Goal: Use online tool/utility: Use online tool/utility

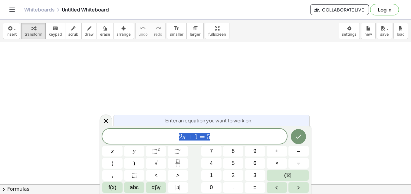
scroll to position [147, 0]
click at [295, 135] on icon "Done" at bounding box center [298, 136] width 7 height 7
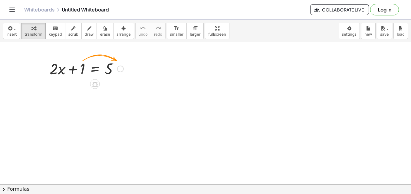
click at [116, 67] on div at bounding box center [87, 68] width 80 height 21
click at [121, 71] on div at bounding box center [120, 69] width 7 height 7
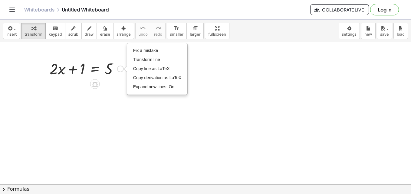
click at [114, 68] on div at bounding box center [87, 68] width 80 height 21
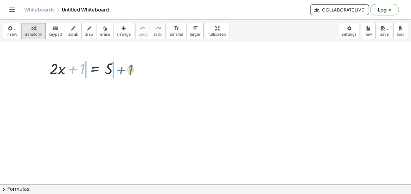
drag, startPoint x: 82, startPoint y: 70, endPoint x: 131, endPoint y: 70, distance: 48.7
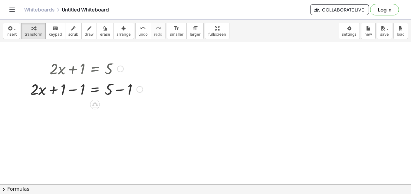
click at [98, 103] on icon at bounding box center [95, 105] width 6 height 6
click at [97, 102] on span "×" at bounding box center [95, 104] width 4 height 9
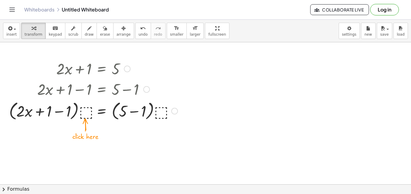
click at [82, 106] on div at bounding box center [93, 110] width 175 height 23
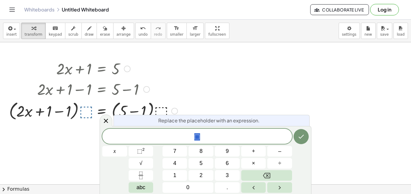
click at [82, 106] on div at bounding box center [93, 110] width 175 height 23
click at [106, 118] on icon at bounding box center [105, 120] width 7 height 7
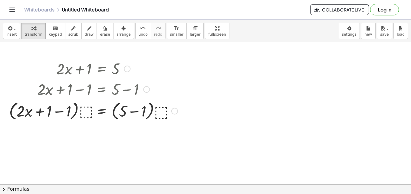
click at [91, 100] on div at bounding box center [93, 110] width 175 height 23
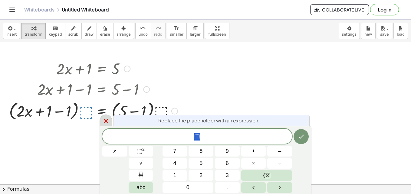
click at [103, 120] on icon at bounding box center [105, 120] width 7 height 7
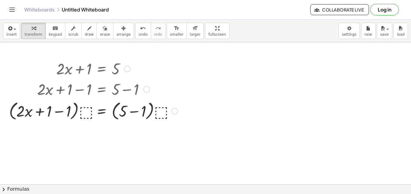
click at [82, 111] on div at bounding box center [93, 110] width 175 height 23
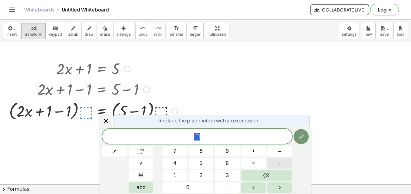
click at [278, 162] on span "÷" at bounding box center [279, 163] width 3 height 8
click at [203, 175] on button "2" at bounding box center [200, 175] width 25 height 11
click at [164, 110] on div at bounding box center [93, 110] width 175 height 23
click at [294, 140] on button "Done" at bounding box center [300, 136] width 15 height 15
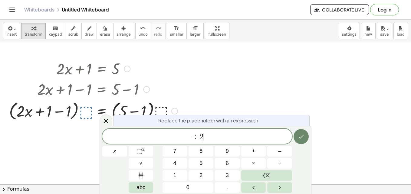
click at [298, 141] on button "Done" at bounding box center [300, 136] width 15 height 15
click at [106, 119] on icon at bounding box center [105, 120] width 7 height 7
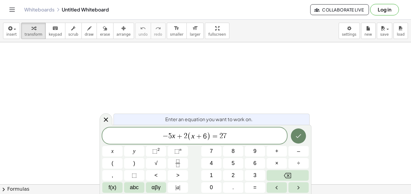
click at [297, 140] on button "Done" at bounding box center [298, 136] width 15 height 15
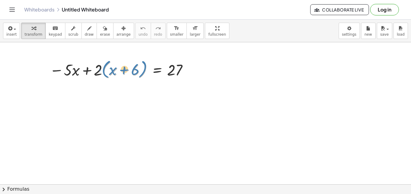
click at [106, 70] on div at bounding box center [120, 69] width 147 height 23
click at [119, 72] on div at bounding box center [120, 69] width 147 height 23
click at [123, 70] on div at bounding box center [120, 69] width 147 height 23
drag, startPoint x: 99, startPoint y: 70, endPoint x: 124, endPoint y: 64, distance: 25.5
click at [124, 64] on div at bounding box center [120, 69] width 147 height 23
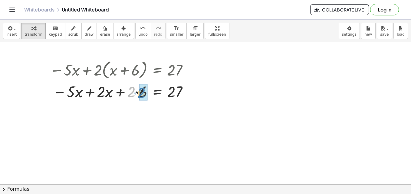
drag, startPoint x: 133, startPoint y: 91, endPoint x: 143, endPoint y: 93, distance: 10.1
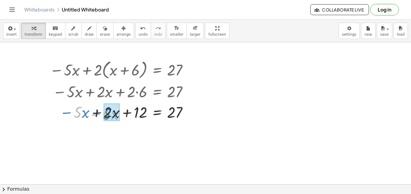
drag, startPoint x: 80, startPoint y: 111, endPoint x: 110, endPoint y: 113, distance: 29.7
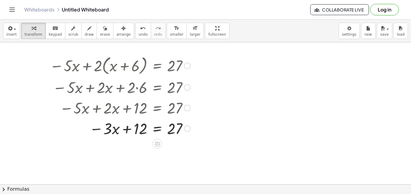
scroll to position [5, 0]
drag, startPoint x: 129, startPoint y: 128, endPoint x: 124, endPoint y: 128, distance: 5.4
click at [124, 128] on div at bounding box center [120, 128] width 147 height 21
click at [140, 129] on div at bounding box center [120, 128] width 147 height 21
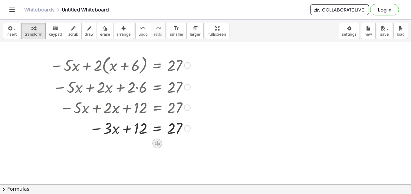
click at [156, 143] on icon at bounding box center [157, 143] width 5 height 5
click at [143, 142] on div "−" at bounding box center [145, 144] width 10 height 10
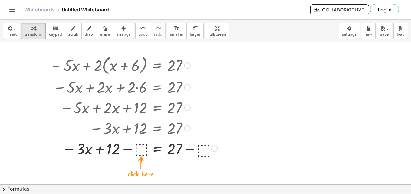
click at [140, 148] on div at bounding box center [134, 148] width 174 height 21
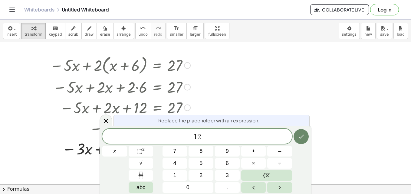
click at [300, 136] on icon "Done" at bounding box center [300, 136] width 7 height 7
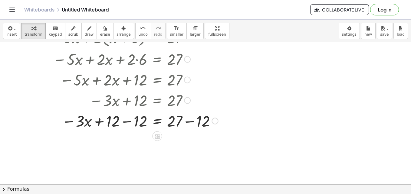
scroll to position [33, 0]
drag, startPoint x: 113, startPoint y: 122, endPoint x: 143, endPoint y: 122, distance: 29.3
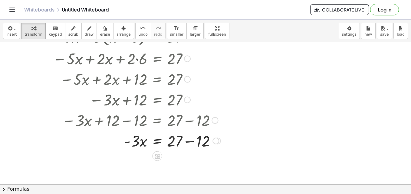
click at [173, 121] on div at bounding box center [135, 120] width 177 height 21
drag, startPoint x: 177, startPoint y: 140, endPoint x: 205, endPoint y: 139, distance: 28.7
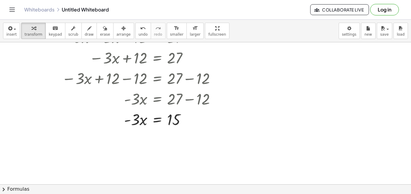
scroll to position [75, 0]
click at [158, 133] on icon at bounding box center [157, 134] width 5 height 5
click at [168, 135] on span "÷" at bounding box center [169, 134] width 3 height 9
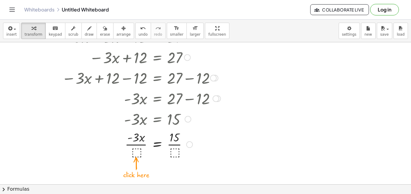
click at [136, 148] on div at bounding box center [135, 144] width 177 height 30
click at [138, 151] on div at bounding box center [135, 144] width 177 height 30
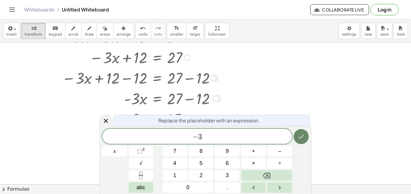
click at [300, 141] on button "Done" at bounding box center [300, 136] width 15 height 15
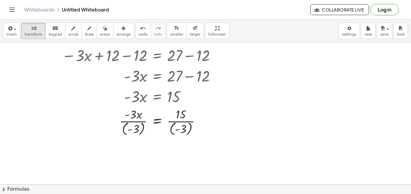
scroll to position [98, 0]
click at [132, 123] on div at bounding box center [135, 121] width 177 height 31
click at [156, 119] on div at bounding box center [135, 121] width 177 height 31
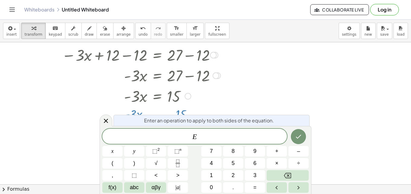
click at [281, 104] on div at bounding box center [205, 106] width 411 height 324
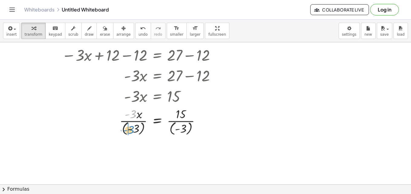
drag, startPoint x: 136, startPoint y: 116, endPoint x: 133, endPoint y: 133, distance: 16.2
click at [133, 133] on div at bounding box center [135, 121] width 177 height 31
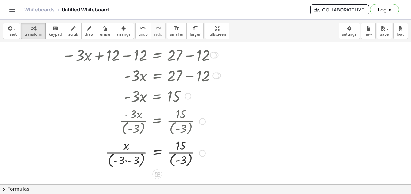
click at [180, 114] on div at bounding box center [142, 121] width 162 height 31
drag, startPoint x: 182, startPoint y: 145, endPoint x: 182, endPoint y: 165, distance: 20.3
click at [182, 165] on div at bounding box center [135, 153] width 177 height 32
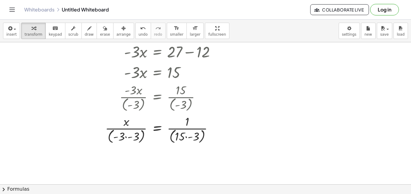
scroll to position [127, 0]
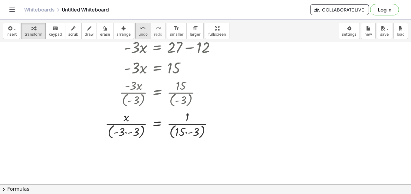
click at [135, 33] on button "undo undo" at bounding box center [143, 31] width 16 height 16
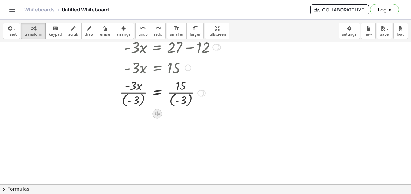
click at [159, 112] on icon at bounding box center [157, 114] width 5 height 5
click at [200, 115] on div at bounding box center [205, 78] width 411 height 324
click at [199, 94] on div at bounding box center [200, 93] width 7 height 7
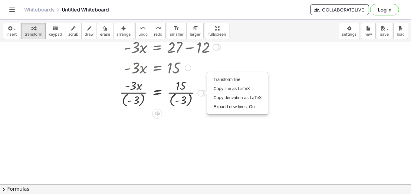
click at [204, 93] on div at bounding box center [205, 93] width 3 height 7
click at [107, 97] on div at bounding box center [135, 92] width 177 height 31
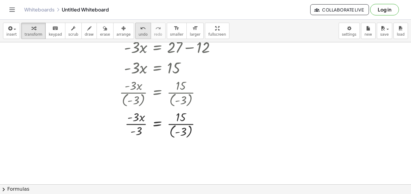
click at [139, 35] on span "undo" at bounding box center [143, 34] width 9 height 4
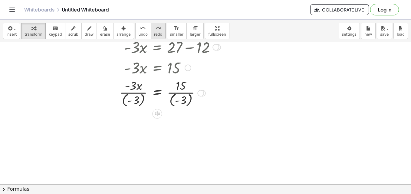
drag, startPoint x: 175, startPoint y: 51, endPoint x: 146, endPoint y: 25, distance: 39.1
click at [146, 25] on div "insert select one: Math Expression Function Text Youtube Video Graphing Geometr…" at bounding box center [205, 107] width 411 height 175
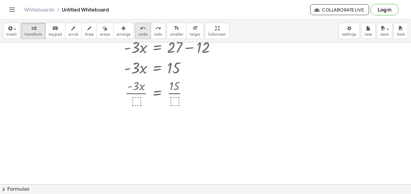
drag, startPoint x: 146, startPoint y: 25, endPoint x: 127, endPoint y: 31, distance: 19.6
click at [135, 31] on button "undo undo" at bounding box center [143, 31] width 16 height 16
click at [132, 103] on div at bounding box center [135, 92] width 177 height 30
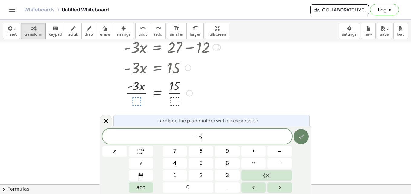
click at [300, 135] on icon "Done" at bounding box center [300, 136] width 7 height 7
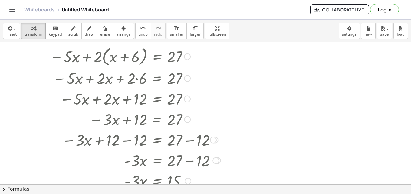
scroll to position [0, 0]
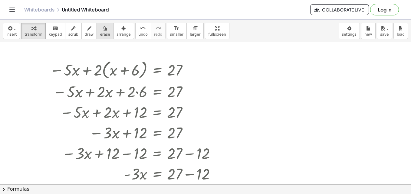
click at [100, 29] on div "button" at bounding box center [105, 28] width 10 height 7
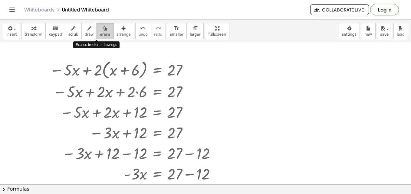
click at [103, 32] on icon "button" at bounding box center [105, 28] width 4 height 7
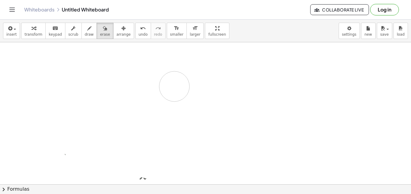
drag, startPoint x: 56, startPoint y: 62, endPoint x: 175, endPoint y: 87, distance: 121.1
click at [175, 87] on div at bounding box center [205, 184] width 411 height 284
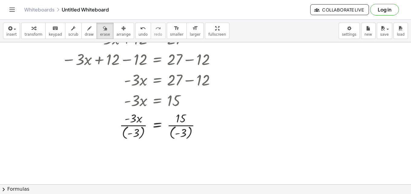
scroll to position [96, 0]
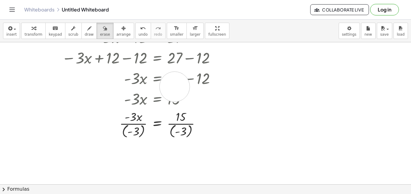
click at [175, 87] on div at bounding box center [205, 89] width 411 height 284
click at [148, 88] on div at bounding box center [205, 89] width 411 height 284
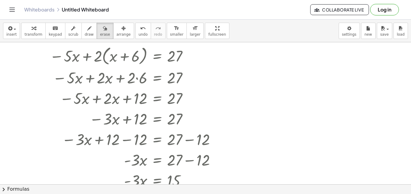
scroll to position [9, 0]
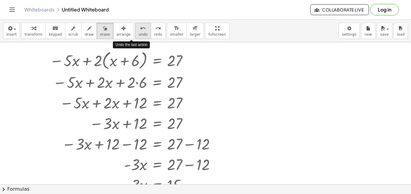
click at [135, 28] on button "undo undo" at bounding box center [143, 31] width 16 height 16
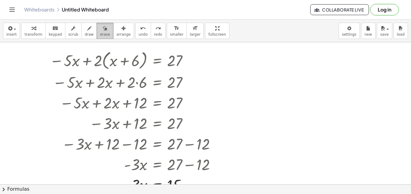
click at [103, 30] on icon "button" at bounding box center [105, 28] width 4 height 7
click at [87, 27] on icon "button" at bounding box center [89, 28] width 4 height 7
click at [28, 32] on span "transform" at bounding box center [34, 34] width 18 height 4
click at [139, 31] on div "undo" at bounding box center [143, 28] width 9 height 7
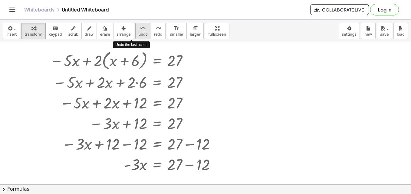
click at [139, 31] on div "undo" at bounding box center [143, 28] width 9 height 7
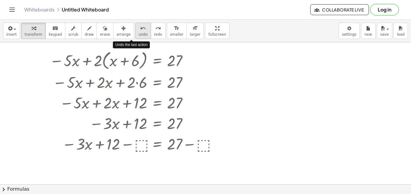
click at [139, 31] on div "undo" at bounding box center [143, 28] width 9 height 7
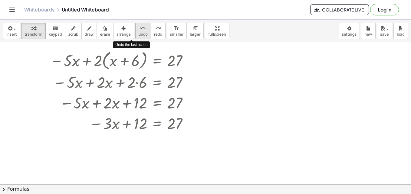
click at [139, 31] on div "undo" at bounding box center [143, 28] width 9 height 7
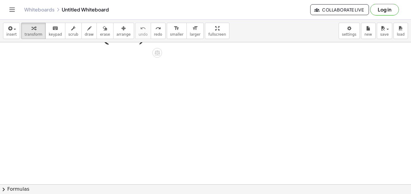
scroll to position [0, 0]
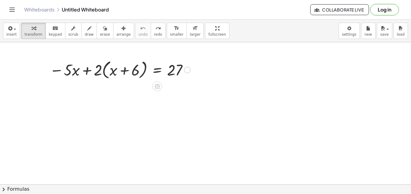
click at [121, 70] on div at bounding box center [120, 69] width 147 height 23
click at [96, 71] on div at bounding box center [120, 69] width 147 height 23
click at [34, 189] on button "chevron_right Formulas" at bounding box center [205, 190] width 411 height 10
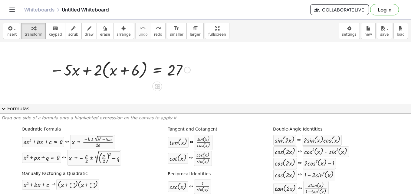
click at [3, 109] on span "expand_more" at bounding box center [3, 108] width 7 height 7
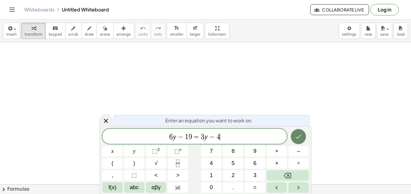
click at [304, 138] on button "Done" at bounding box center [298, 136] width 15 height 15
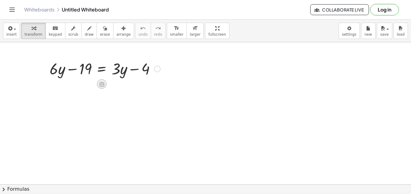
click at [99, 85] on icon at bounding box center [102, 84] width 6 height 6
click at [87, 84] on div "−" at bounding box center [90, 84] width 10 height 10
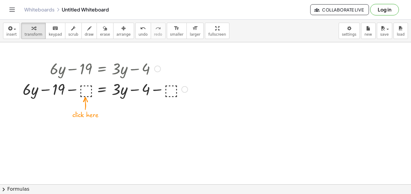
click at [86, 89] on div at bounding box center [105, 89] width 171 height 21
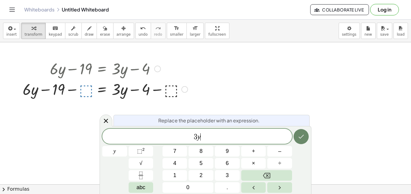
click at [302, 134] on icon "Done" at bounding box center [300, 136] width 7 height 7
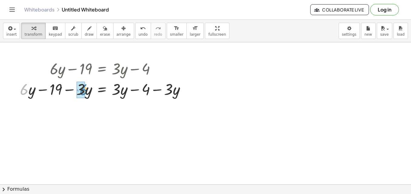
drag, startPoint x: 28, startPoint y: 91, endPoint x: 88, endPoint y: 92, distance: 59.6
click at [88, 92] on div at bounding box center [105, 89] width 176 height 21
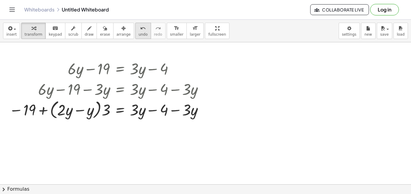
click at [140, 28] on icon "undo" at bounding box center [143, 28] width 6 height 7
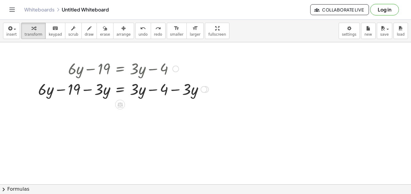
click at [86, 90] on div at bounding box center [123, 89] width 176 height 21
drag, startPoint x: 100, startPoint y: 88, endPoint x: 55, endPoint y: 88, distance: 45.4
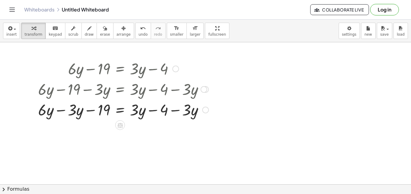
click at [62, 109] on div at bounding box center [123, 109] width 176 height 21
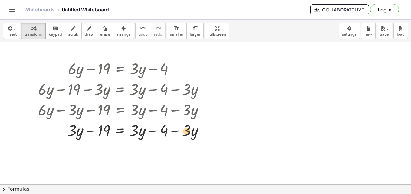
click at [193, 129] on div at bounding box center [123, 130] width 176 height 21
click at [191, 129] on div at bounding box center [123, 130] width 176 height 21
click at [195, 131] on div at bounding box center [123, 130] width 176 height 21
drag, startPoint x: 187, startPoint y: 129, endPoint x: 146, endPoint y: 131, distance: 40.6
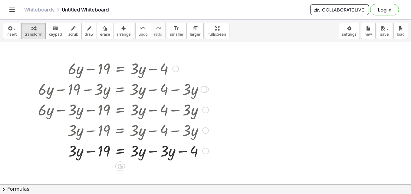
click at [149, 152] on div at bounding box center [123, 150] width 176 height 21
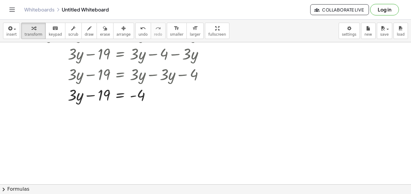
scroll to position [77, 0]
click at [118, 109] on icon at bounding box center [119, 110] width 5 height 5
click at [97, 109] on span "+" at bounding box center [96, 110] width 4 height 9
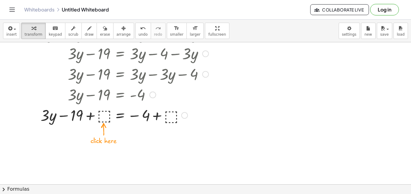
click at [102, 115] on div at bounding box center [123, 115] width 176 height 21
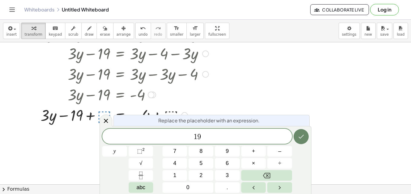
click at [300, 134] on icon "Done" at bounding box center [300, 136] width 7 height 7
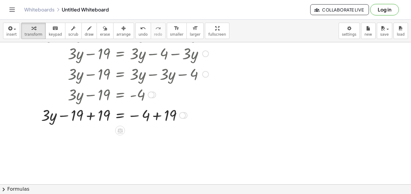
click at [88, 115] on div at bounding box center [123, 115] width 176 height 21
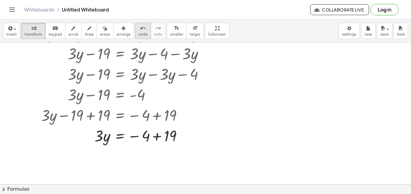
click at [136, 31] on button "undo undo" at bounding box center [143, 31] width 16 height 16
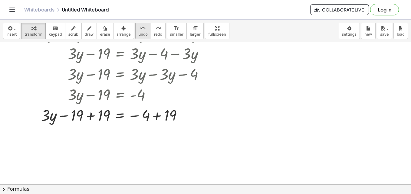
click at [139, 32] on span "undo" at bounding box center [143, 34] width 9 height 4
click at [140, 31] on icon "undo" at bounding box center [143, 28] width 6 height 7
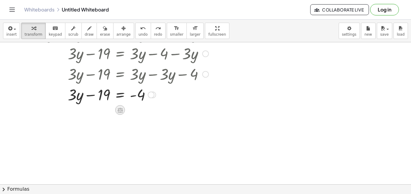
click at [122, 111] on icon at bounding box center [119, 110] width 5 height 5
click at [97, 109] on span "+" at bounding box center [96, 110] width 4 height 9
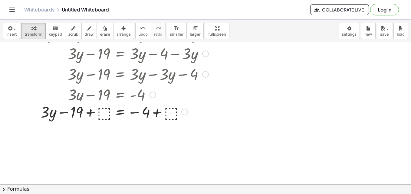
click at [102, 96] on div at bounding box center [120, 94] width 117 height 21
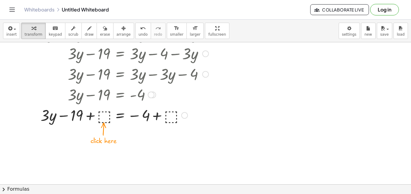
click at [102, 116] on div at bounding box center [123, 115] width 176 height 21
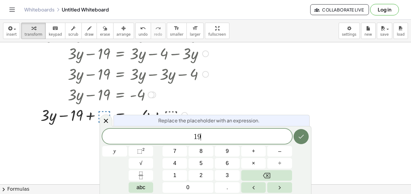
click at [297, 134] on icon "Done" at bounding box center [300, 136] width 7 height 7
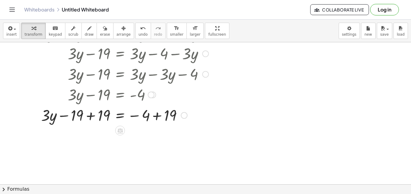
click at [88, 117] on div at bounding box center [123, 115] width 176 height 21
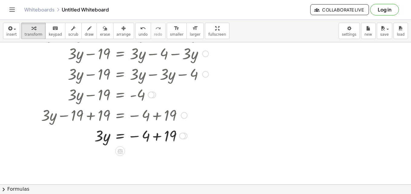
click at [156, 137] on div at bounding box center [123, 135] width 176 height 21
click at [122, 170] on icon at bounding box center [119, 171] width 5 height 5
click at [133, 170] on span "÷" at bounding box center [131, 172] width 3 height 9
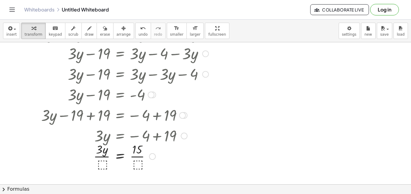
click at [99, 164] on div at bounding box center [123, 156] width 176 height 30
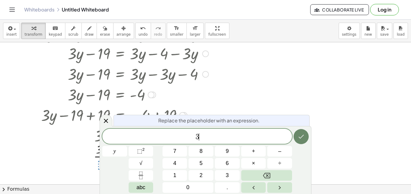
click at [300, 139] on icon "Done" at bounding box center [300, 136] width 7 height 7
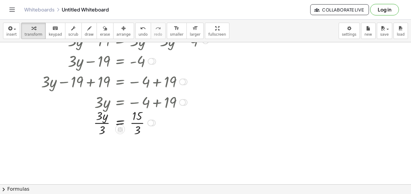
scroll to position [111, 0]
click at [136, 122] on div at bounding box center [123, 122] width 176 height 30
click at [102, 152] on div at bounding box center [123, 152] width 176 height 30
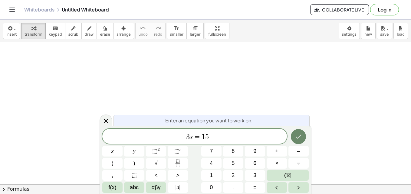
click at [300, 139] on icon "Done" at bounding box center [298, 136] width 7 height 7
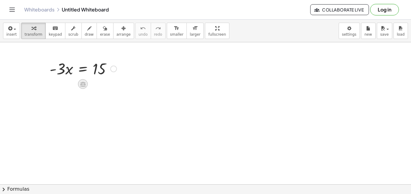
click at [82, 83] on icon at bounding box center [82, 84] width 5 height 5
click at [93, 84] on span "÷" at bounding box center [94, 84] width 3 height 9
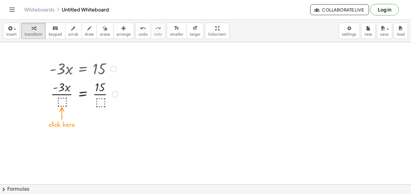
click at [61, 98] on div at bounding box center [84, 94] width 74 height 30
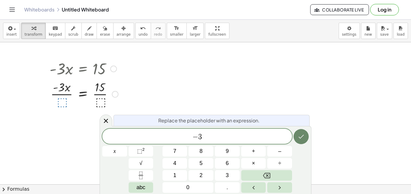
click at [300, 140] on button "Done" at bounding box center [300, 136] width 15 height 15
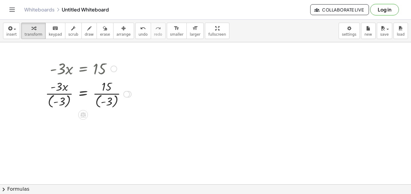
click at [105, 93] on div at bounding box center [88, 93] width 92 height 31
click at [62, 93] on div at bounding box center [88, 93] width 92 height 31
click at [61, 100] on div at bounding box center [88, 93] width 92 height 31
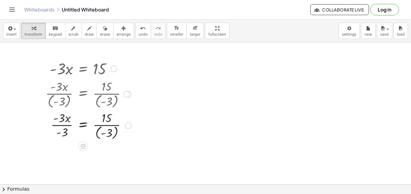
click at [83, 125] on div at bounding box center [88, 125] width 92 height 31
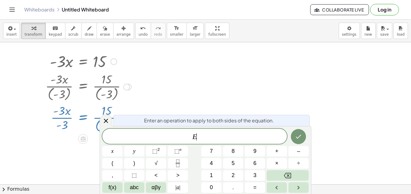
scroll to position [11, 0]
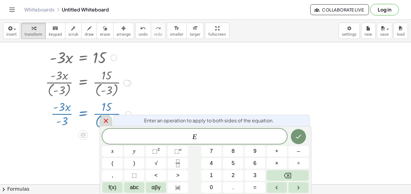
click at [109, 121] on icon at bounding box center [105, 120] width 7 height 7
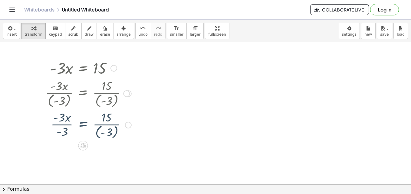
scroll to position [0, 0]
click at [61, 123] on div at bounding box center [88, 125] width 92 height 31
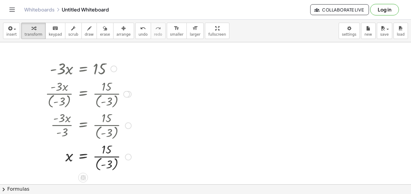
click at [104, 155] on div at bounding box center [88, 156] width 92 height 31
click at [100, 158] on div at bounding box center [88, 156] width 92 height 31
click at [100, 157] on div at bounding box center [88, 157] width 92 height 30
